Goal: Task Accomplishment & Management: Use online tool/utility

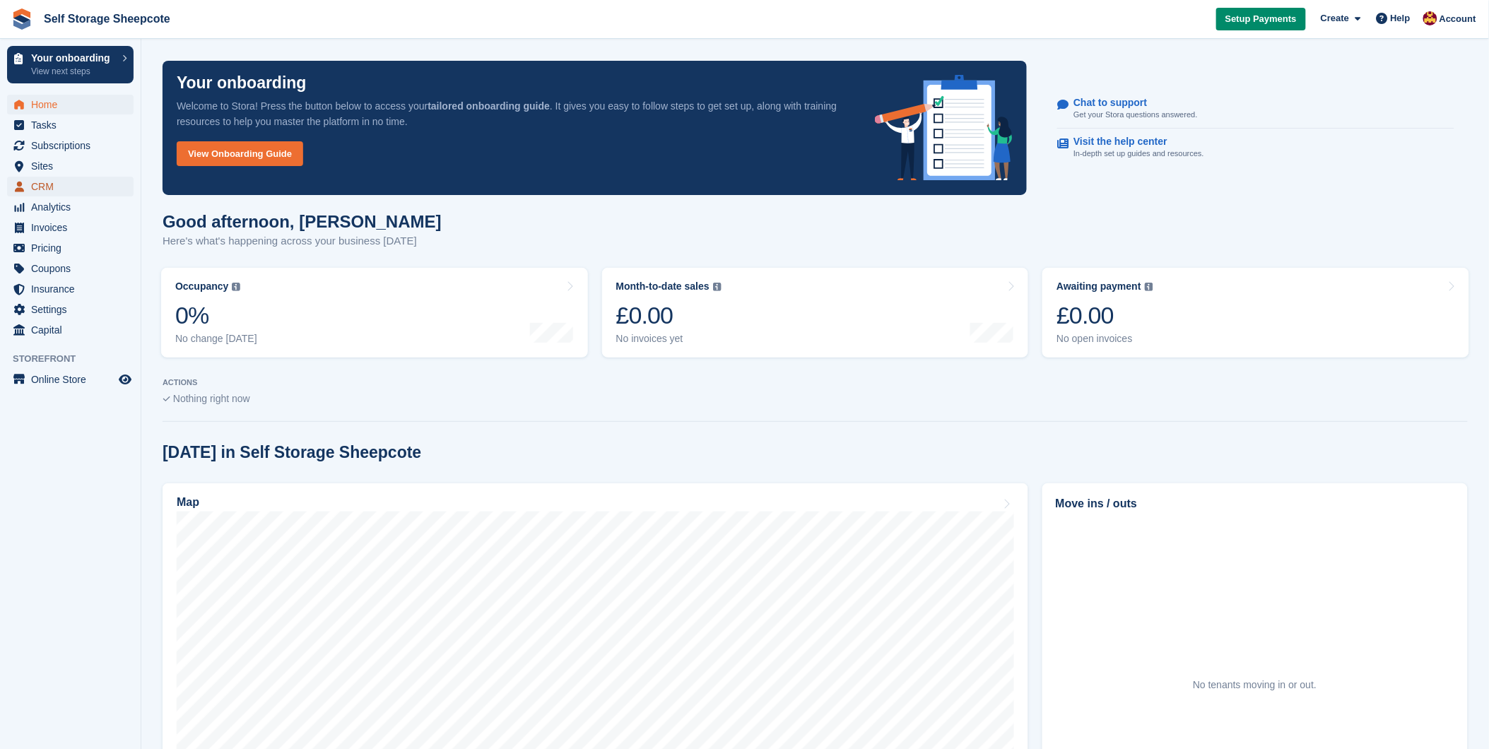
click at [40, 185] on span "CRM" at bounding box center [73, 187] width 85 height 20
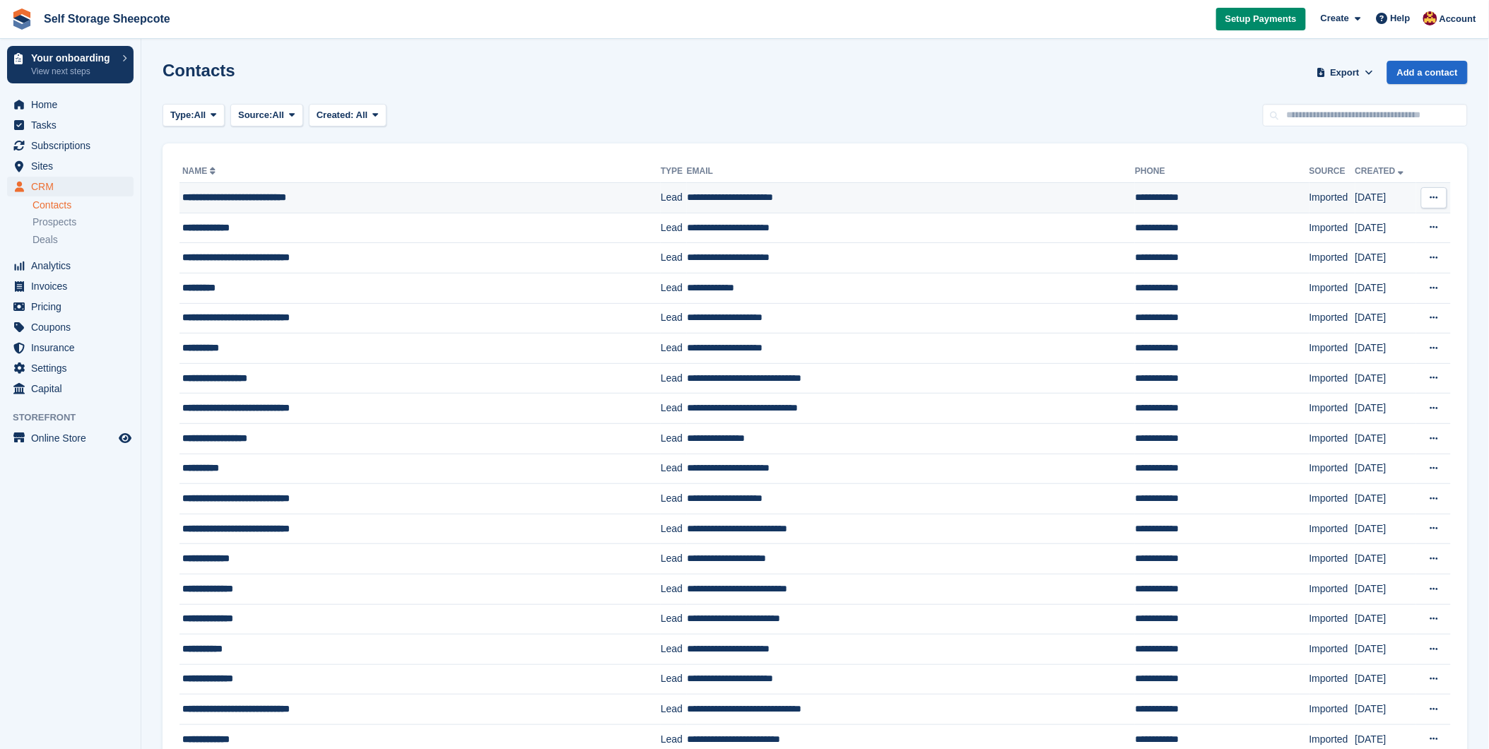
click at [849, 199] on td "**********" at bounding box center [911, 198] width 449 height 30
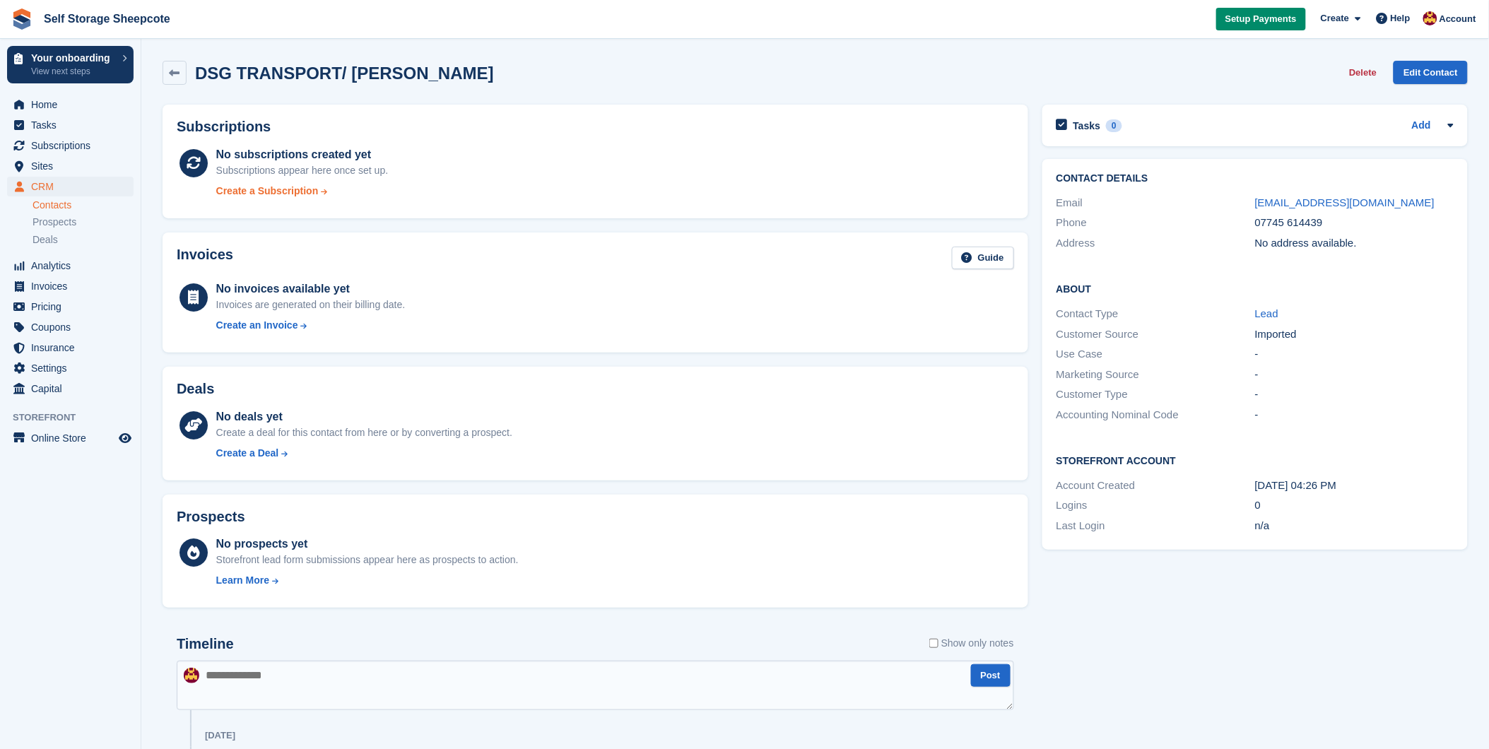
click at [298, 188] on div "Create a Subscription" at bounding box center [267, 191] width 102 height 15
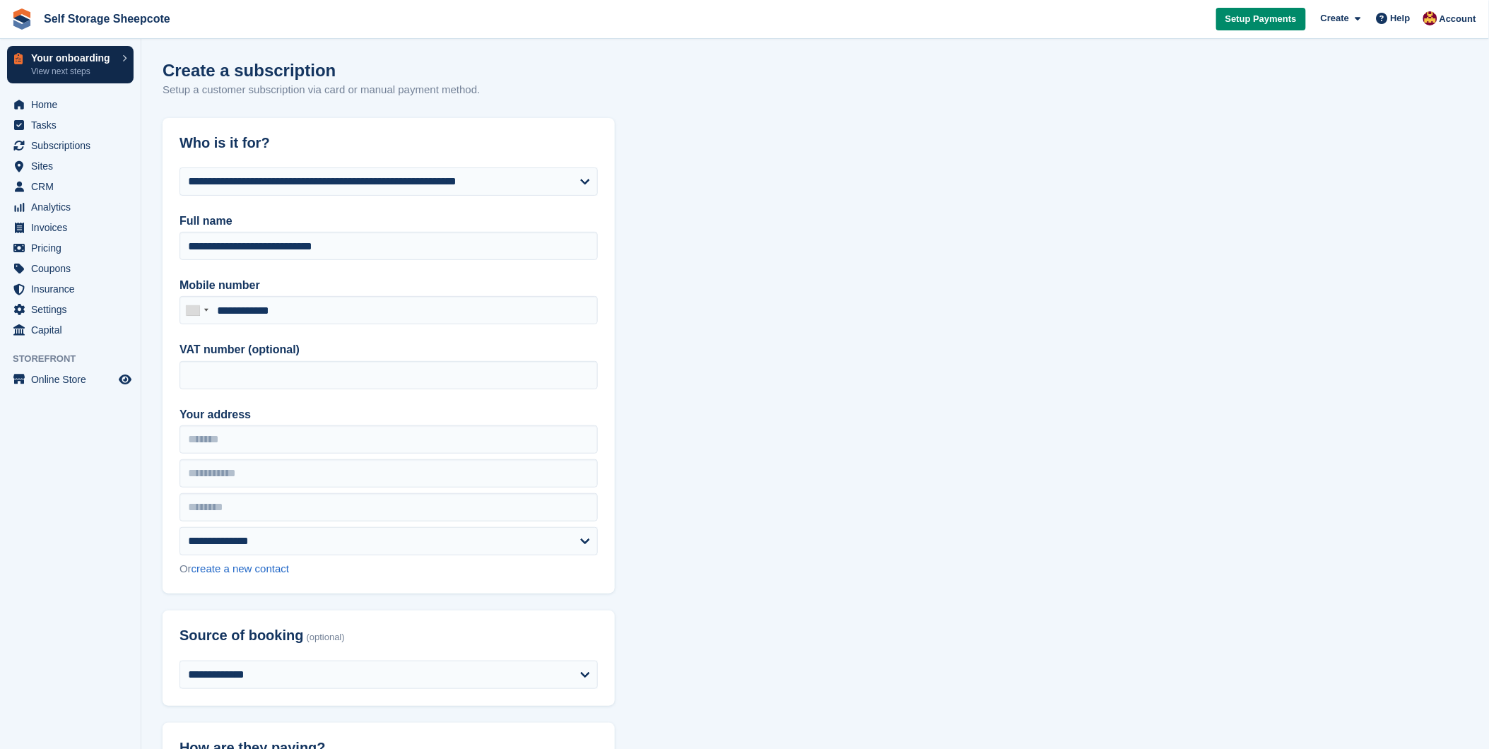
click at [57, 68] on p "View next steps" at bounding box center [73, 71] width 84 height 13
